Goal: Task Accomplishment & Management: Complete application form

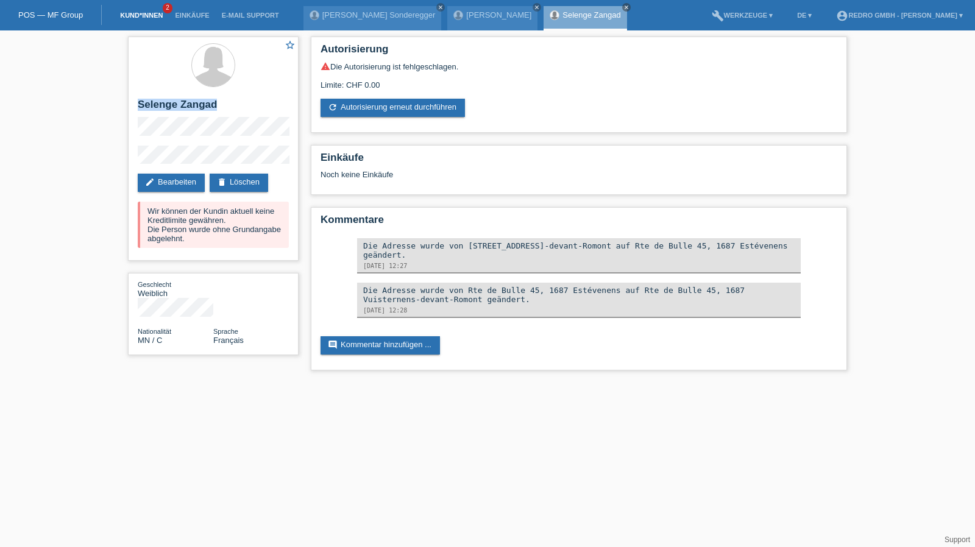
click at [145, 12] on link "Kund*innen" at bounding box center [141, 15] width 55 height 7
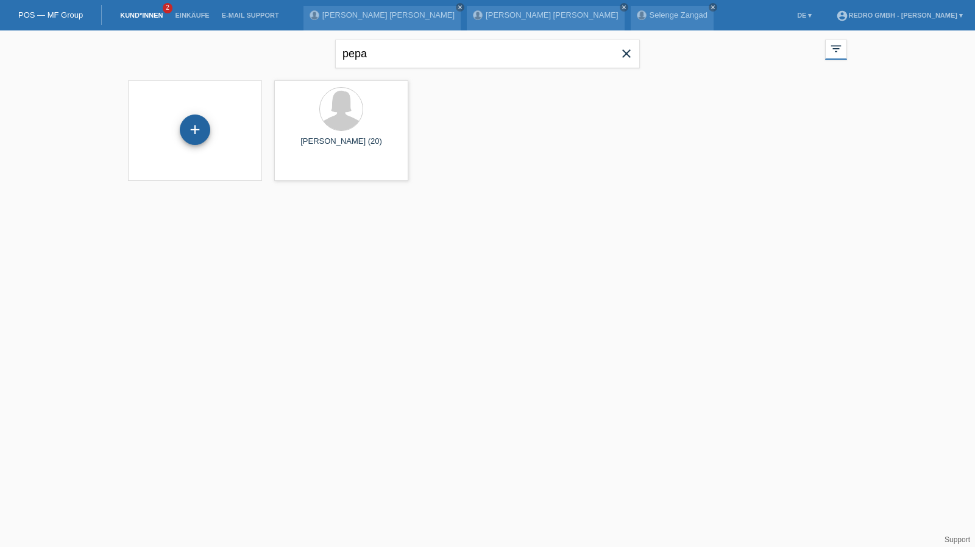
click at [199, 135] on div "+" at bounding box center [194, 129] width 29 height 21
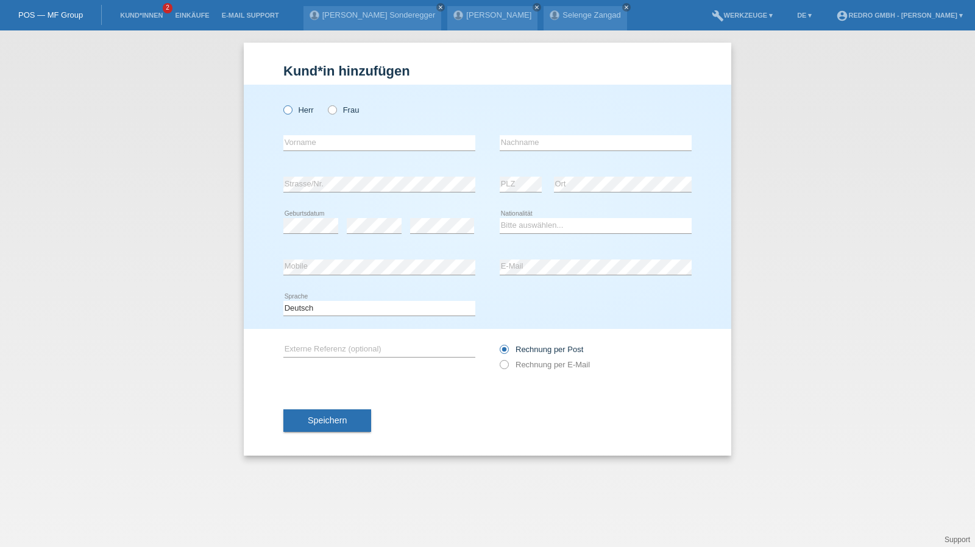
click at [307, 110] on label "Herr" at bounding box center [298, 109] width 30 height 9
click at [291, 110] on input "Herr" at bounding box center [287, 109] width 8 height 8
radio input "true"
click at [358, 146] on input "text" at bounding box center [379, 142] width 192 height 15
click at [325, 144] on input "text" at bounding box center [379, 142] width 192 height 15
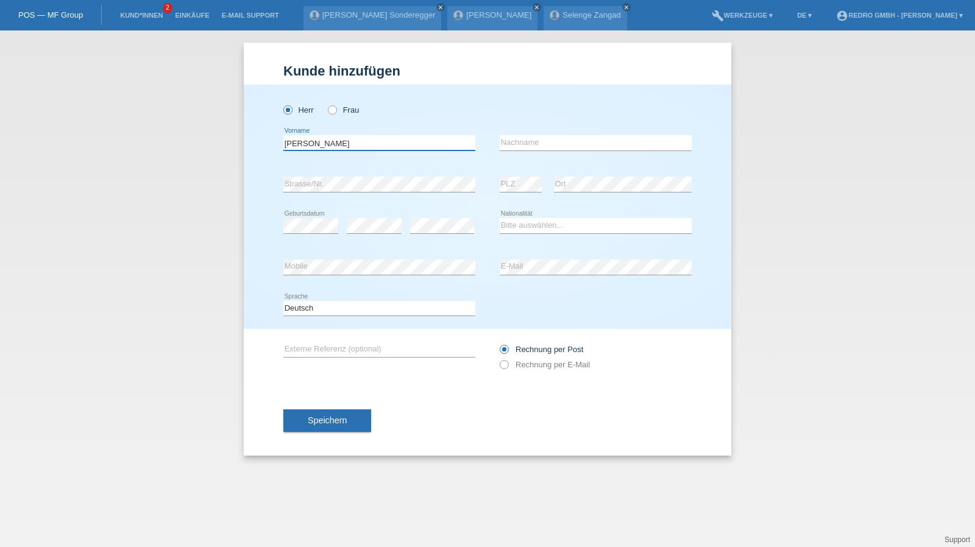
type input "[PERSON_NAME]"
type input "Pepa"
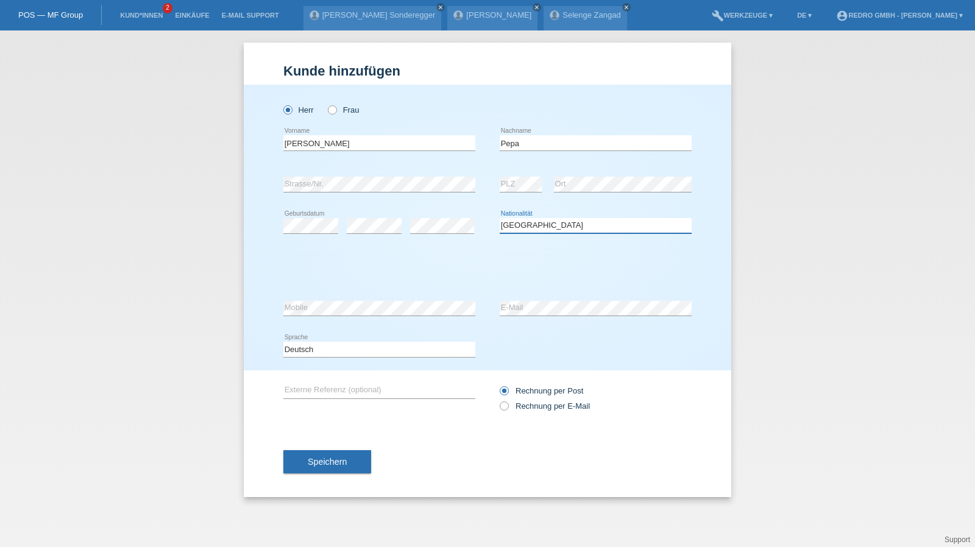
select select "XK"
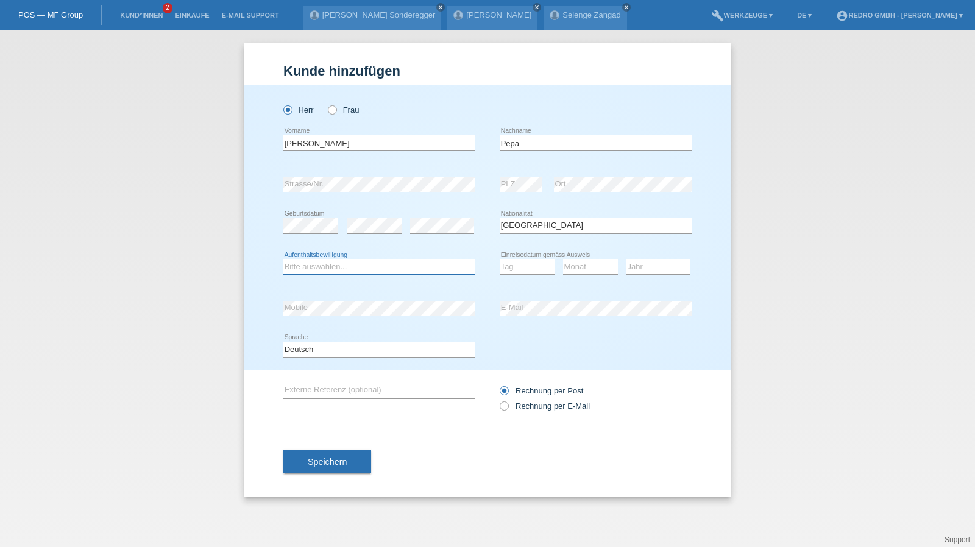
select select "B"
select select "05"
select select "04"
select select "2022"
click at [325, 464] on span "Speichern" at bounding box center [327, 462] width 39 height 10
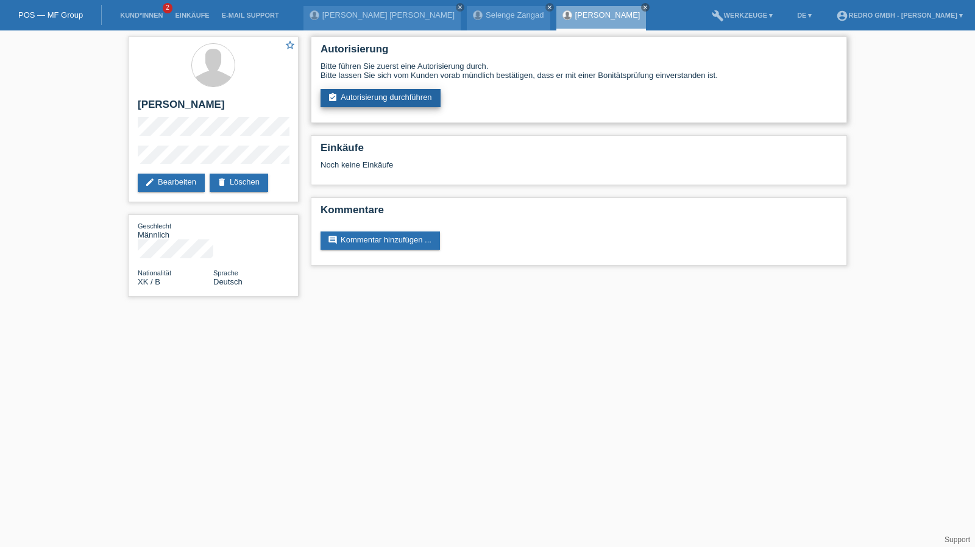
click at [374, 104] on link "assignment_turned_in Autorisierung durchführen" at bounding box center [381, 98] width 120 height 18
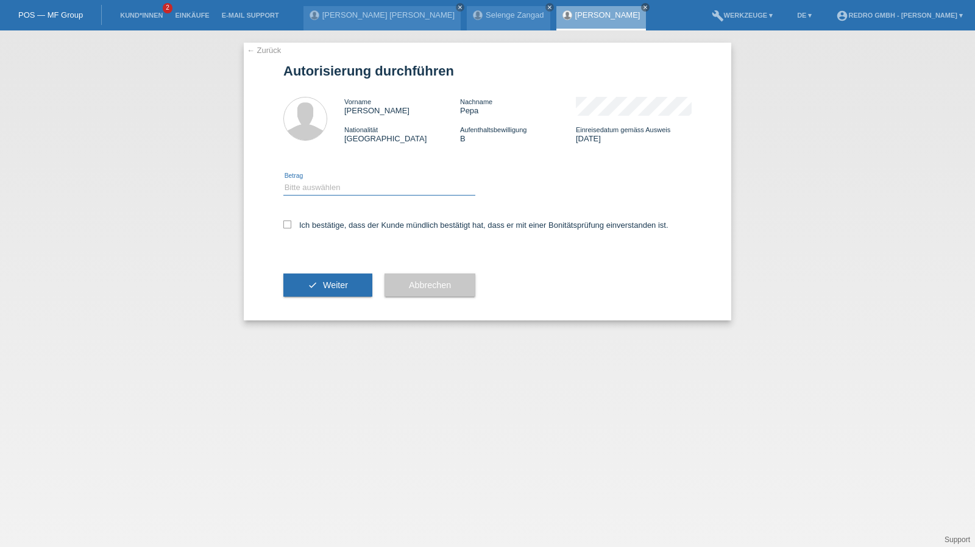
click at [354, 191] on select "Bitte auswählen CHF 1.00 - CHF 499.00 CHF 500.00 - CHF 1'999.00 CHF 2'000.00 - …" at bounding box center [379, 187] width 192 height 15
select select "1"
click at [283, 180] on select "Bitte auswählen CHF 1.00 - CHF 499.00 CHF 500.00 - CHF 1'999.00 CHF 2'000.00 - …" at bounding box center [379, 187] width 192 height 15
click at [333, 229] on label "Ich bestätige, dass der Kunde mündlich bestätigt hat, dass er mit einer Bonität…" at bounding box center [475, 225] width 385 height 9
click at [291, 229] on input "Ich bestätige, dass der Kunde mündlich bestätigt hat, dass er mit einer Bonität…" at bounding box center [287, 225] width 8 height 8
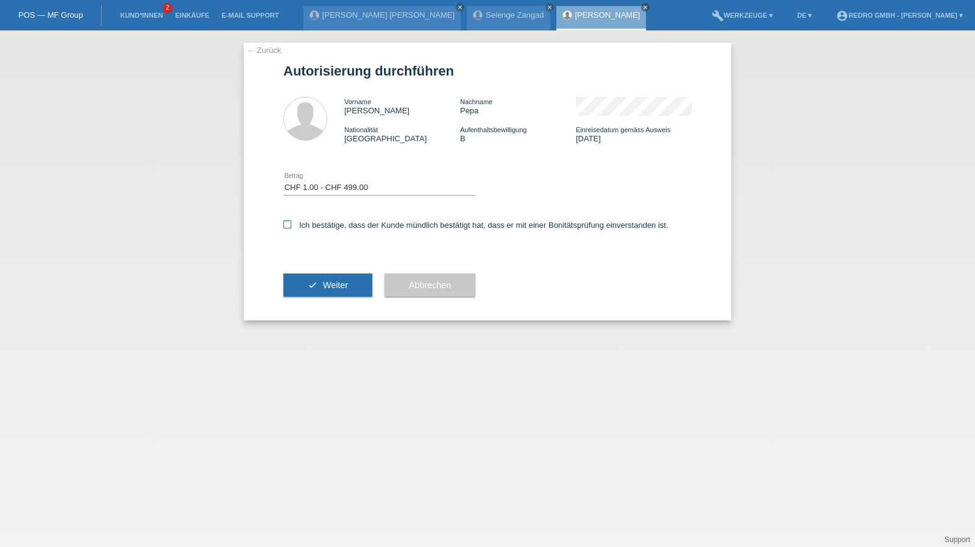
checkbox input "true"
click at [288, 301] on div "check Weiter" at bounding box center [327, 285] width 89 height 71
click at [307, 284] on button "check Weiter" at bounding box center [327, 285] width 89 height 23
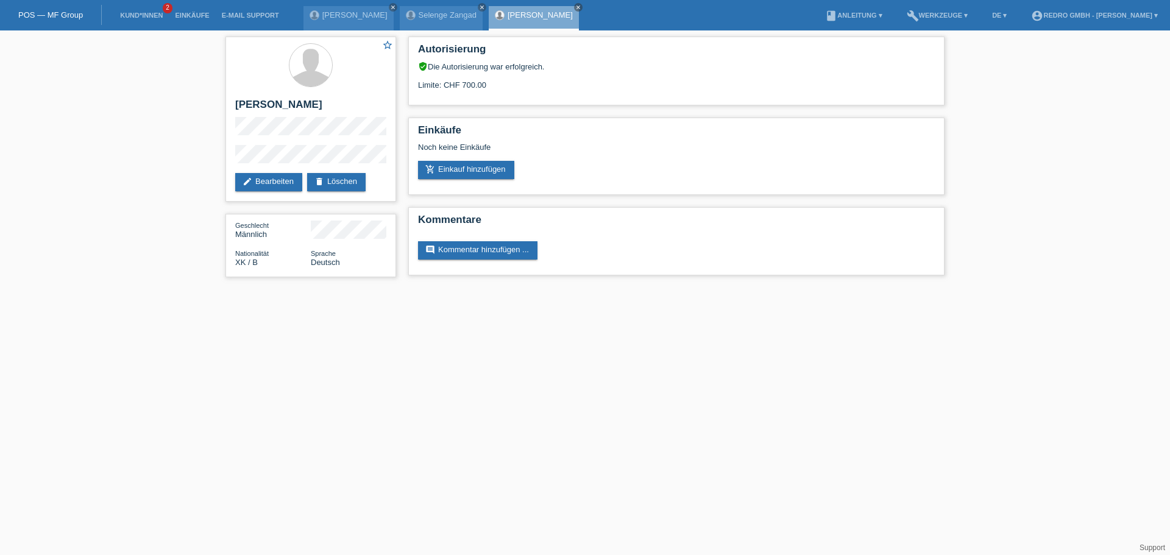
click at [220, 158] on div "star_border [PERSON_NAME] edit Bearbeiten delete Löschen Geschlecht Männlich Na…" at bounding box center [310, 159] width 183 height 259
click at [280, 99] on h2 "[PERSON_NAME]" at bounding box center [310, 108] width 151 height 18
copy div "[PERSON_NAME]"
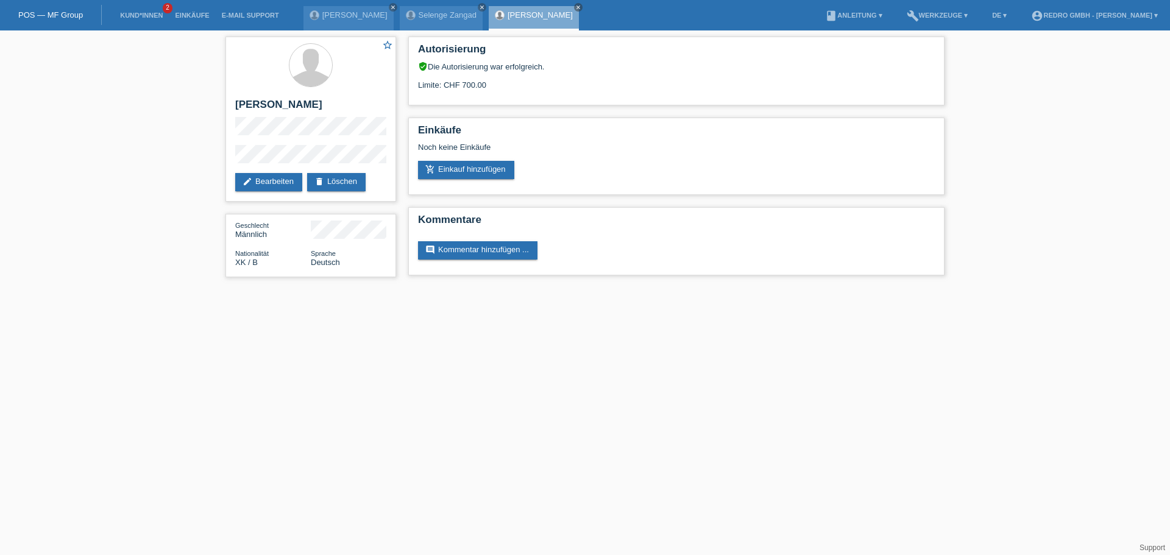
click at [224, 160] on div "star_border [PERSON_NAME] edit Bearbeiten delete Löschen Geschlecht Männlich Na…" at bounding box center [310, 159] width 183 height 259
click at [287, 140] on div "star_border [PERSON_NAME] edit Bearbeiten delete Löschen" at bounding box center [310, 119] width 171 height 165
